Goal: Complete application form

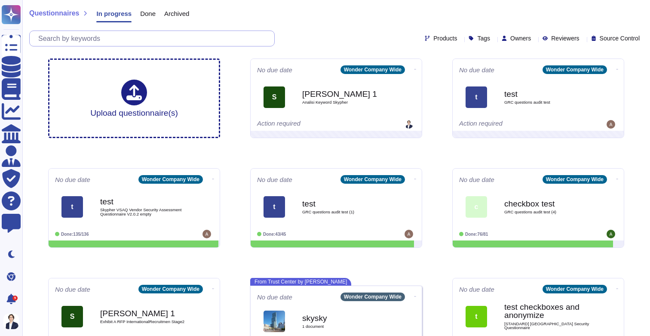
click at [166, 37] on input "text" at bounding box center [154, 38] width 240 height 15
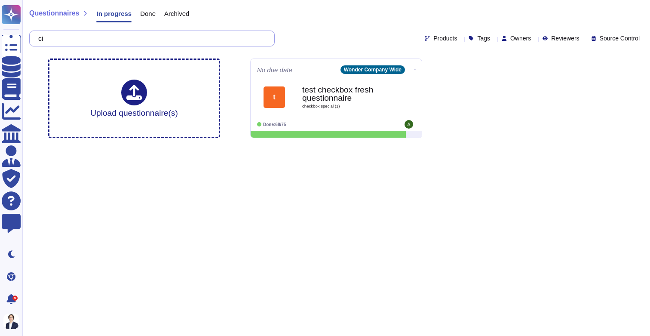
type input "c"
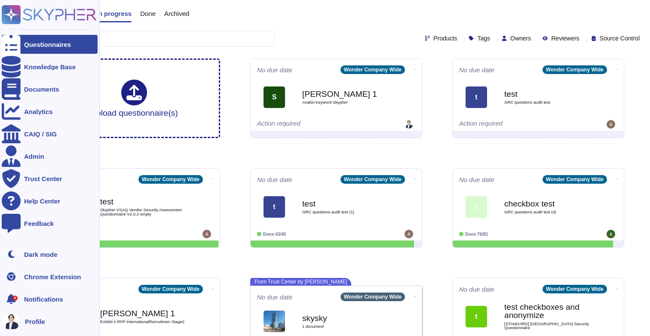
click at [19, 293] on div "5" at bounding box center [11, 298] width 19 height 19
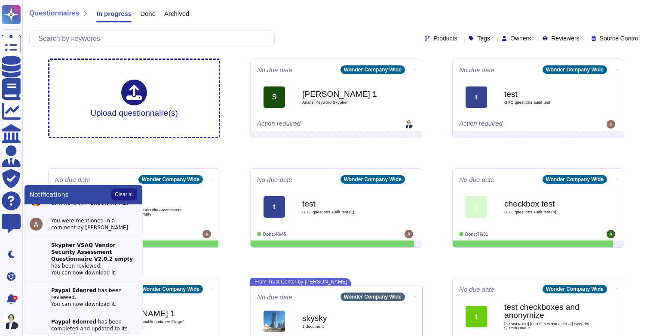
scroll to position [209, 0]
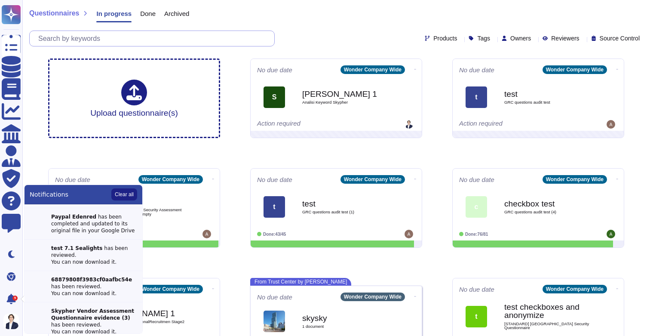
click at [173, 40] on input "text" at bounding box center [154, 38] width 240 height 15
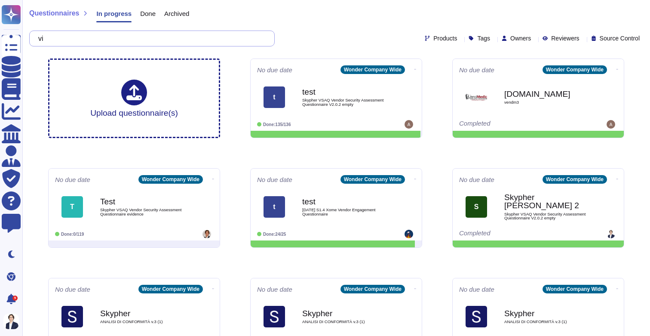
type input "v"
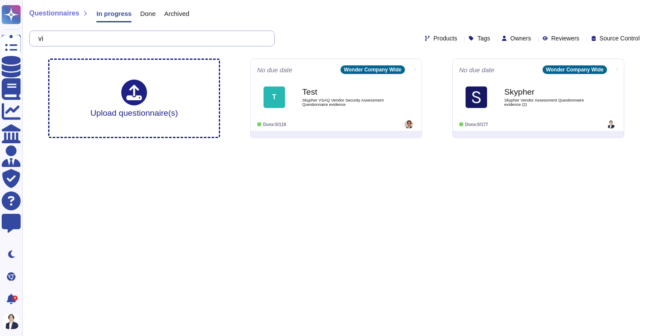
type input "v"
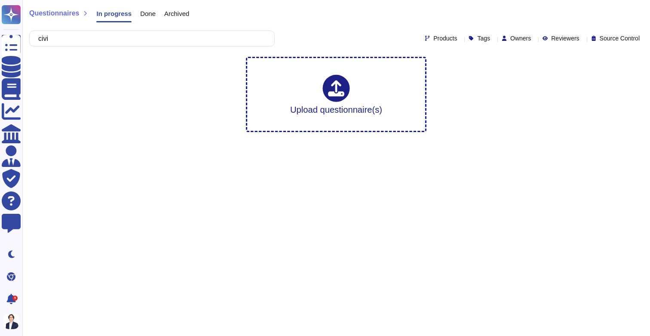
type input "civi"
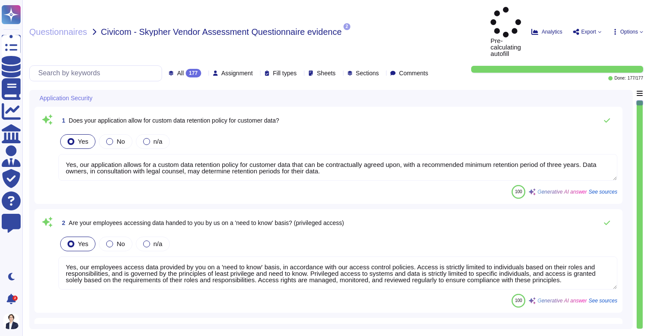
type textarea "Yes, our application allows for a custom data retention policy for customer dat…"
type textarea "Yes, our employees access data provided by you on a 'need to know' basis, in ac…"
type textarea "Yes, we require Multi-Factor Authentication (MFA) for the administration of our…"
type textarea "Yes, our application allows for a custom data retention policy for customer dat…"
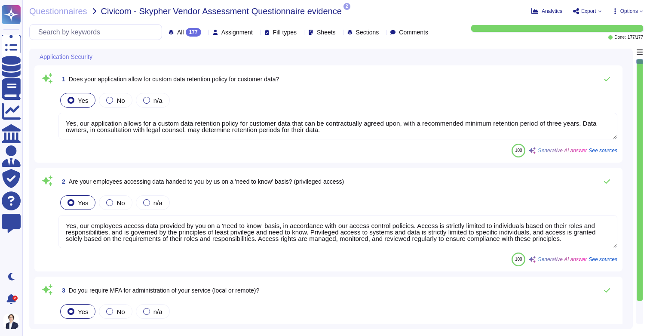
type textarea "Yes, our employees access data provided by you on a 'need to know' basis, in ac…"
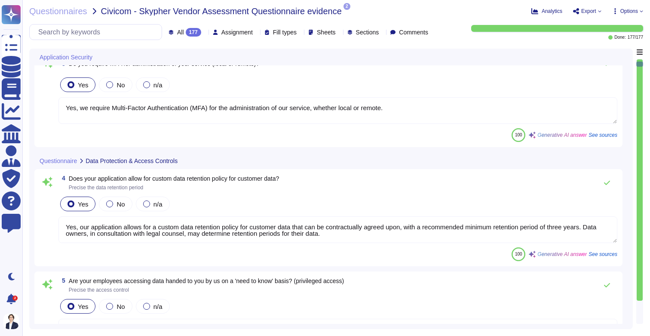
type textarea "Yes, we support secure deletion of archived or backed-up data through our Data …"
type textarea "Yes, Skypher has a formal Information Security Program (InfoSec SP) in place. T…"
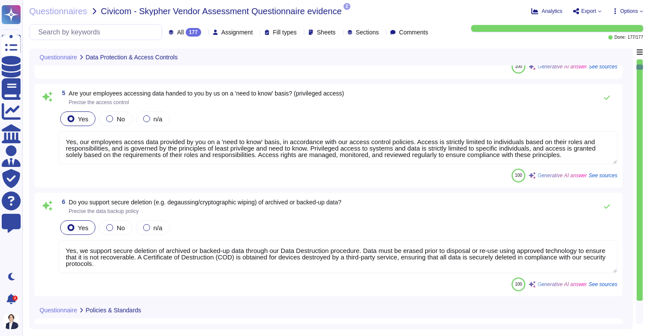
scroll to position [534, 0]
type textarea "Yes, Skypher reviews its Information Security Policies annually. Management ens…"
type textarea "Yes, we have a formal risk management program for assessing and mitigating info…"
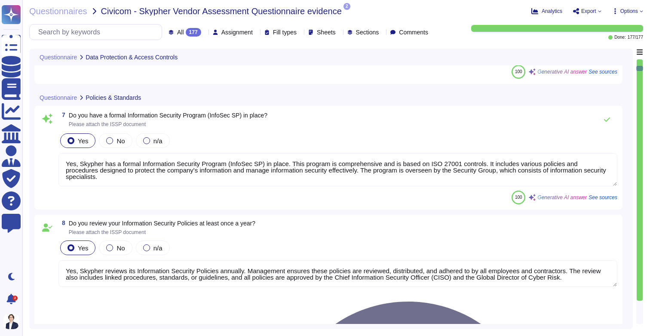
type textarea "Yes, Skypher, INC. has a formal Risk Management Policy designed to ensure that …"
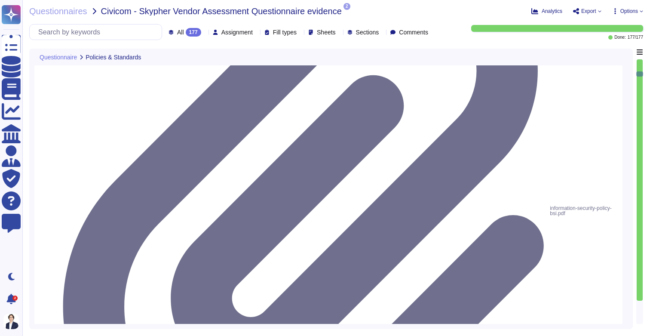
type textarea "Yes, [PERSON_NAME] has a detailed, comprehensive Cyber Security Incident Respon…"
type textarea "Skypher, INC. has established a comprehensive Access Control Policy designed to…"
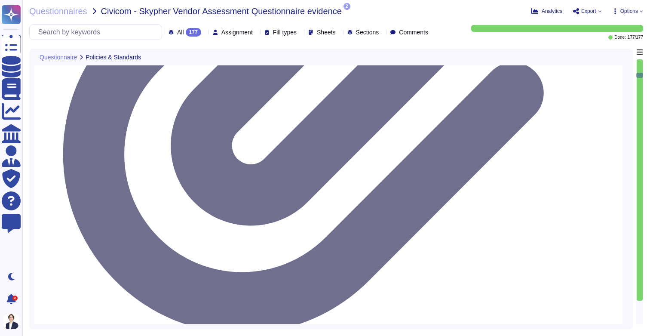
scroll to position [1132, 0]
type textarea "Yes, we share our business continuity and redundancy plans with our customers u…"
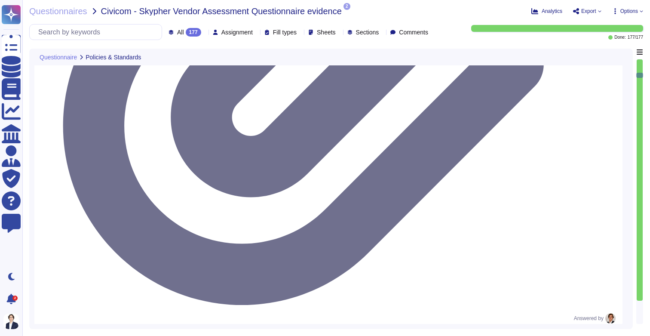
scroll to position [1, 0]
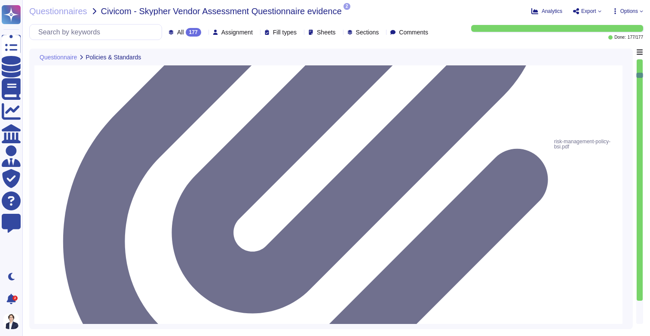
type textarea "Yes, Skypher has established data backup procedures that include both frequency…"
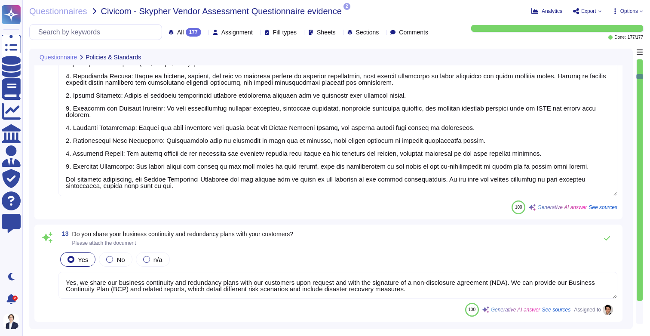
type textarea "Yes, there is a documented change management process at Skypher that ensures ch…"
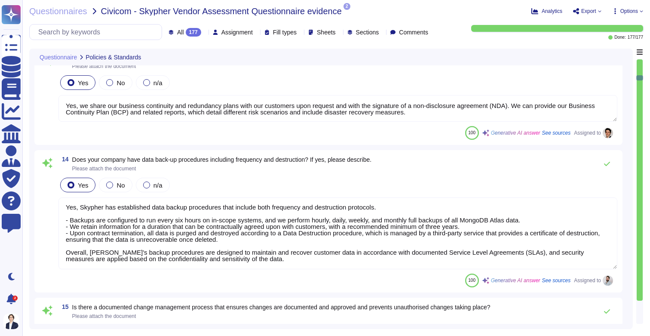
type textarea "Yes, [PERSON_NAME] has a dedicated information security team called Skypher's S…"
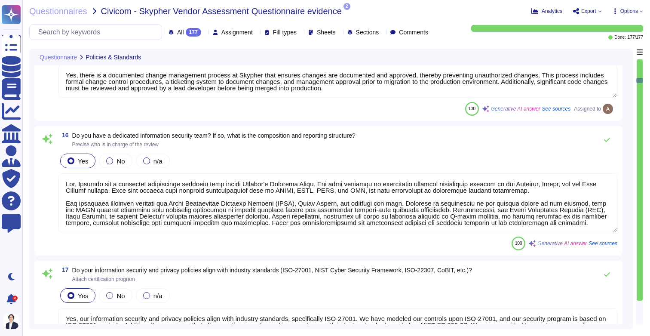
type textarea "Yes, our information security and privacy policies align with industry standard…"
type textarea "Yes, a formal disciplinary or sanction policy is established for employees who …"
type textarea "Yes, all employment candidates, contractors, and involved third parties are sub…"
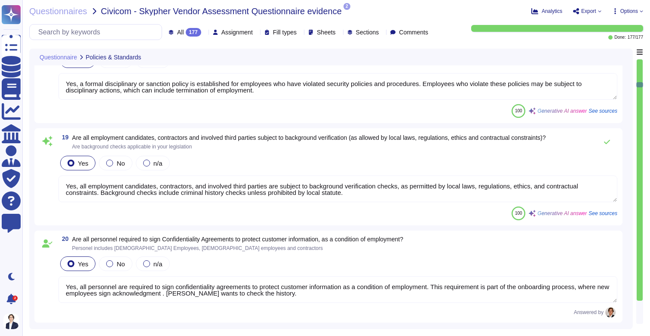
type textarea "Yes, all personnel are required to sign confidentiality agreements to protect c…"
type textarea "Yes, documented procedures are followed to govern change in employment and/or t…"
type textarea "Yes, we perform network security testing annually. This includes penetration te…"
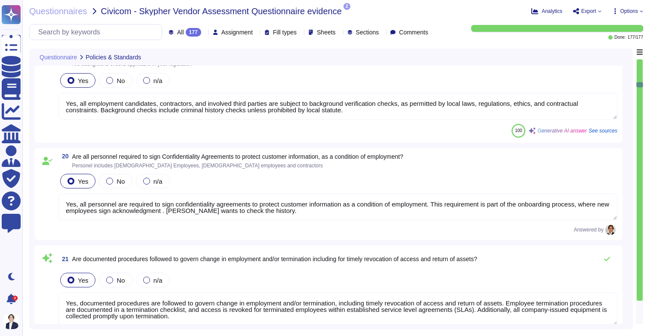
scroll to position [2160, 0]
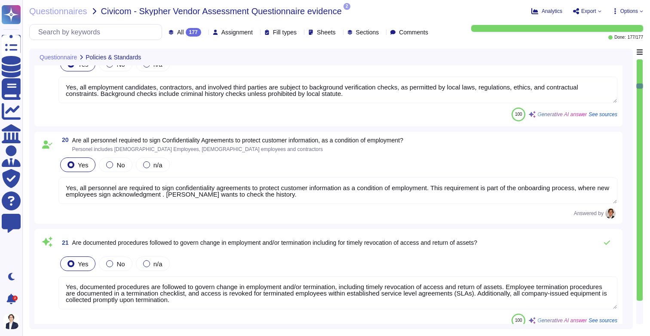
type textarea "Yes, we perform application security testing. All new applications and major re…"
click at [308, 204] on textarea "Yes, all personnel are required to sign confidentiality agreements to protect c…" at bounding box center [337, 190] width 559 height 27
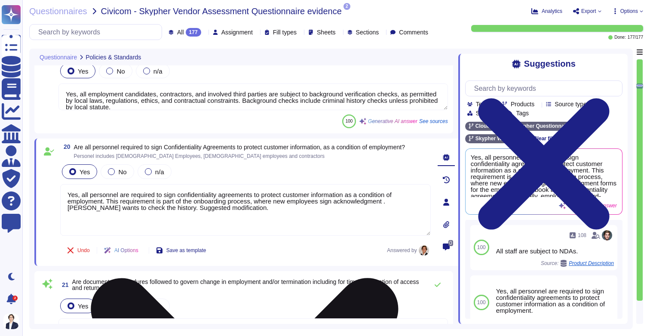
click at [341, 228] on textarea "Yes, all personnel are required to sign confidentiality agreements to protect c…" at bounding box center [245, 210] width 371 height 52
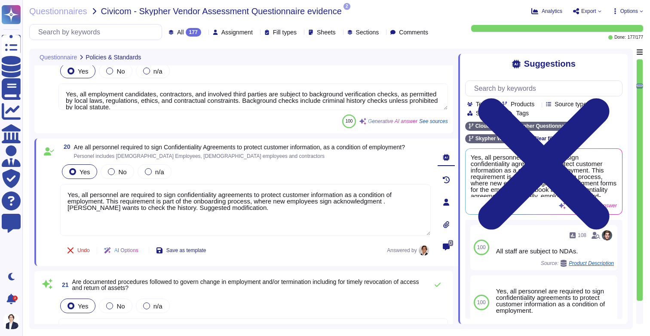
type textarea "Yes, all personnel are required to sign confidentiality agreements to protect c…"
click at [381, 181] on div "Yes No n/a" at bounding box center [245, 172] width 371 height 18
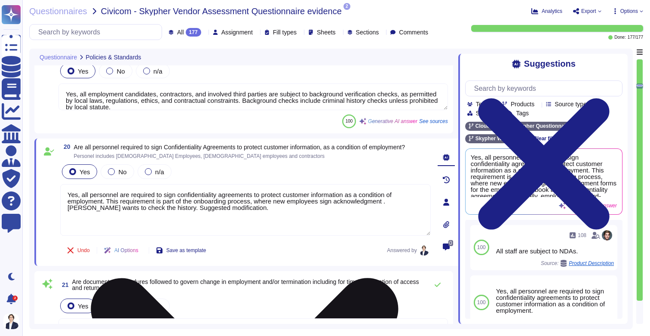
click at [291, 218] on textarea "Yes, all personnel are required to sign confidentiality agreements to protect c…" at bounding box center [245, 210] width 371 height 52
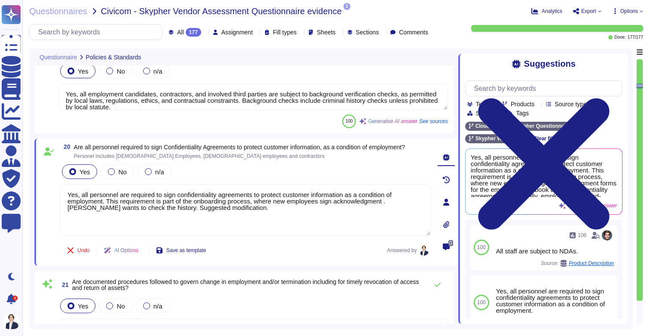
click at [267, 307] on div "21 Are documented procedures followed to govern change in employment and/or ter…" at bounding box center [244, 322] width 408 height 93
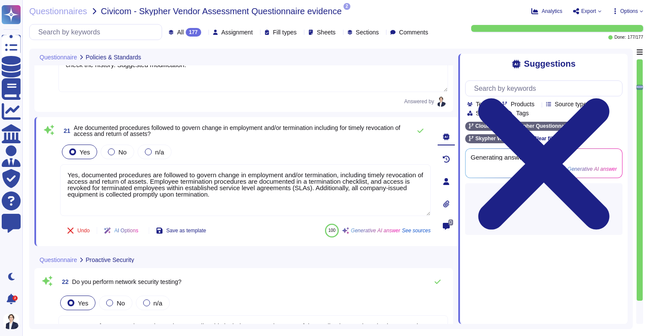
type textarea "Yes, we have a bug bounty program in place."
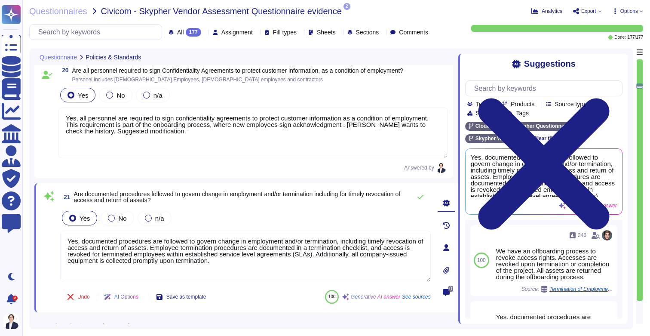
scroll to position [2216, 0]
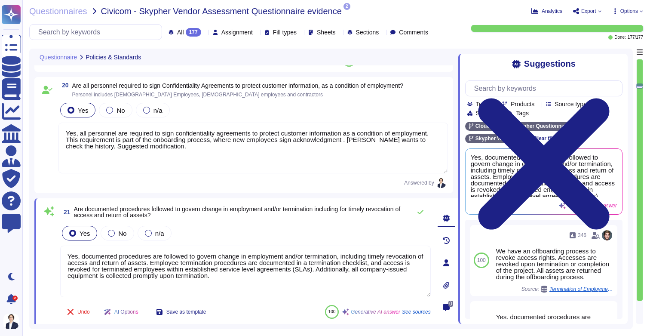
click at [273, 173] on textarea "Yes, all personnel are required to sign confidentiality agreements to protect c…" at bounding box center [253, 148] width 390 height 51
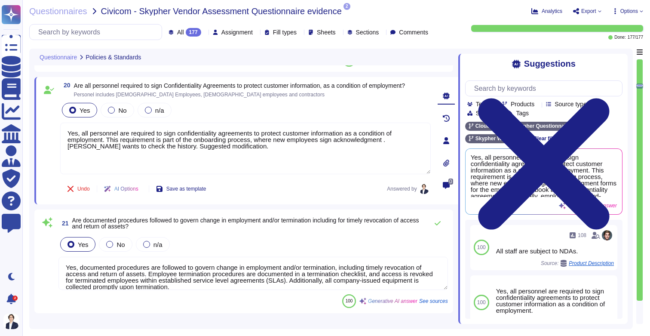
click at [448, 122] on icon at bounding box center [446, 118] width 7 height 7
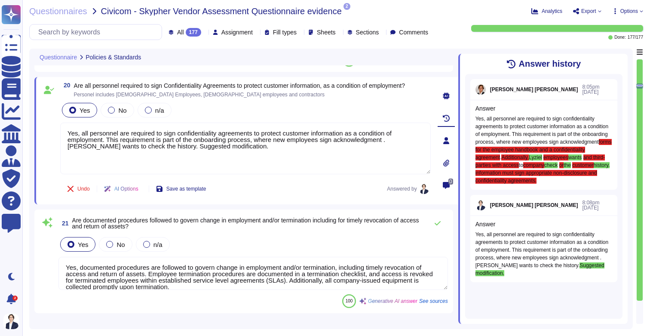
click at [623, 59] on icon at bounding box center [623, 59] width 0 height 0
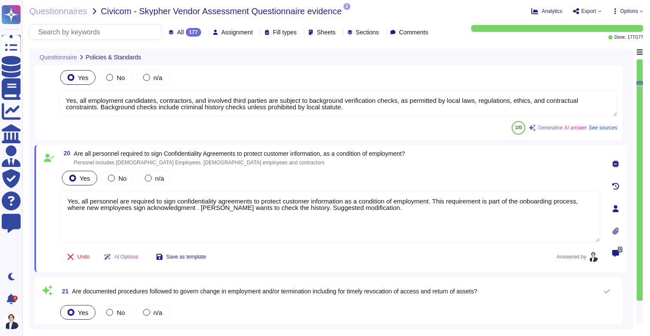
type textarea "Yes, [PERSON_NAME] has a dedicated information security team called Skypher's S…"
type textarea "Yes, our information security and privacy policies align with industry standard…"
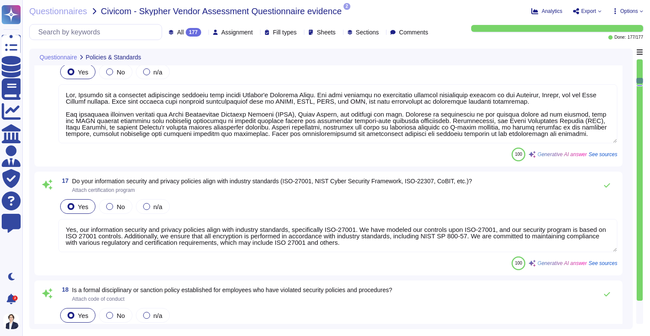
type textarea "Yes, Skypher has established data backup procedures that include both frequency…"
type textarea "Yes, there is a documented change management process at Skypher that ensures ch…"
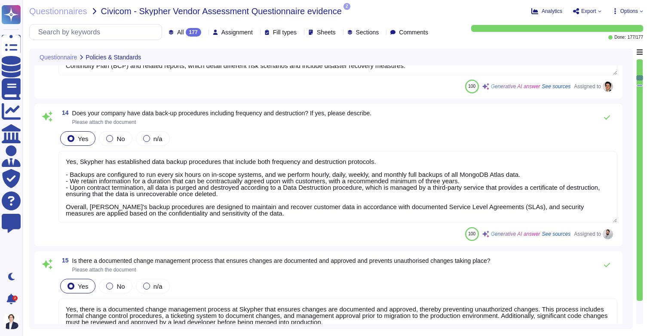
type textarea "Skypher, INC. has established a comprehensive Access Control Policy designed to…"
type textarea "Yes, we share our business continuity and redundancy plans with our customers u…"
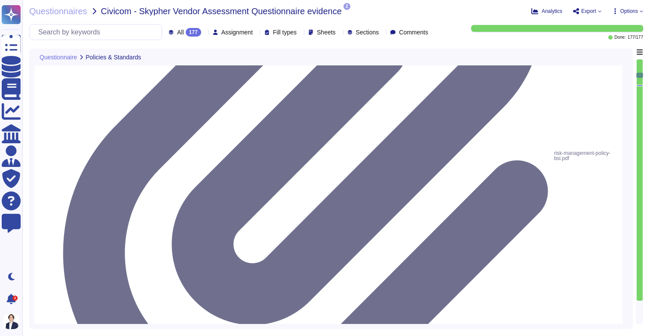
type textarea "Yes, we have a formal risk management program for assessing and mitigating info…"
type textarea "Yes, Skypher, INC. has a formal Risk Management Policy designed to ensure that …"
type textarea "Yes, [PERSON_NAME] has a detailed, comprehensive Cyber Security Incident Respon…"
